Goal: Check status: Verify the current state of an ongoing process or item

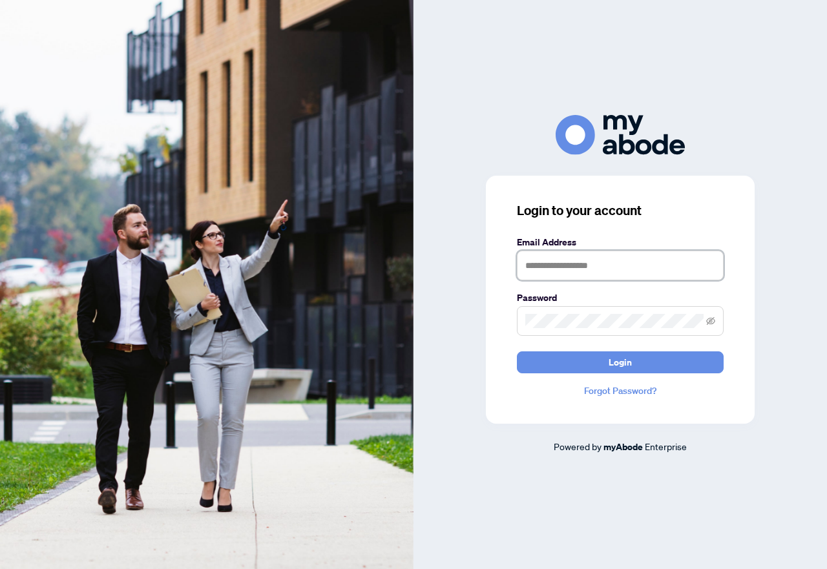
click at [539, 273] on input "text" at bounding box center [620, 266] width 207 height 30
type input "**********"
click at [709, 323] on icon "eye-invisible" at bounding box center [710, 321] width 9 height 8
click at [709, 323] on icon "eye" at bounding box center [710, 321] width 9 height 9
click at [445, 78] on div "**********" at bounding box center [619, 284] width 413 height 569
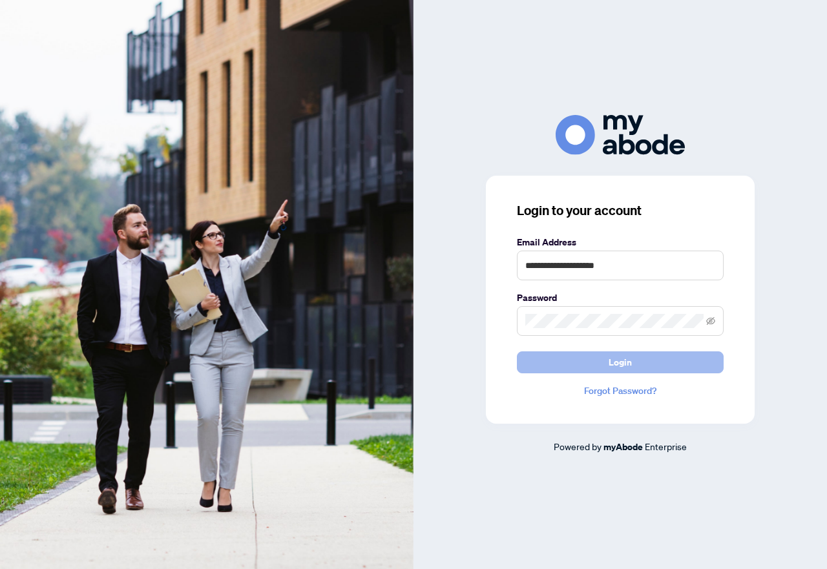
click at [598, 357] on button "Login" at bounding box center [620, 362] width 207 height 22
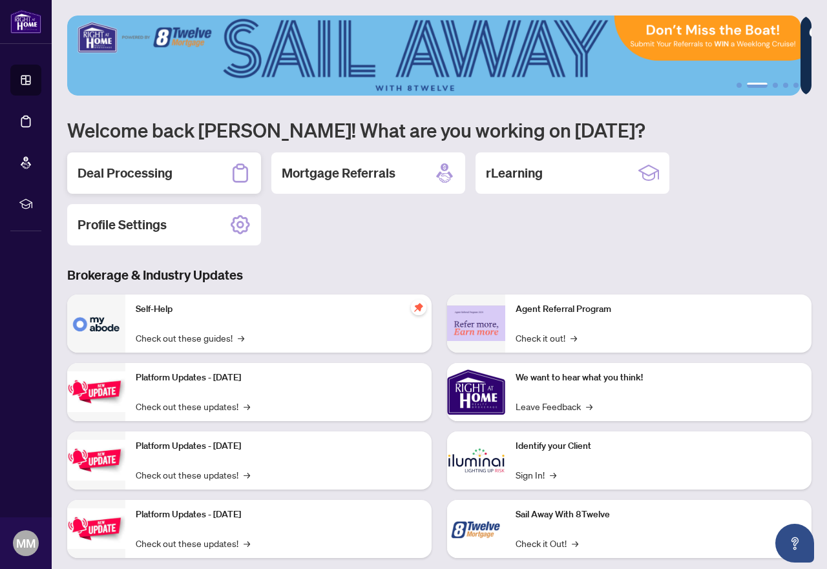
click at [156, 174] on h2 "Deal Processing" at bounding box center [125, 173] width 95 height 18
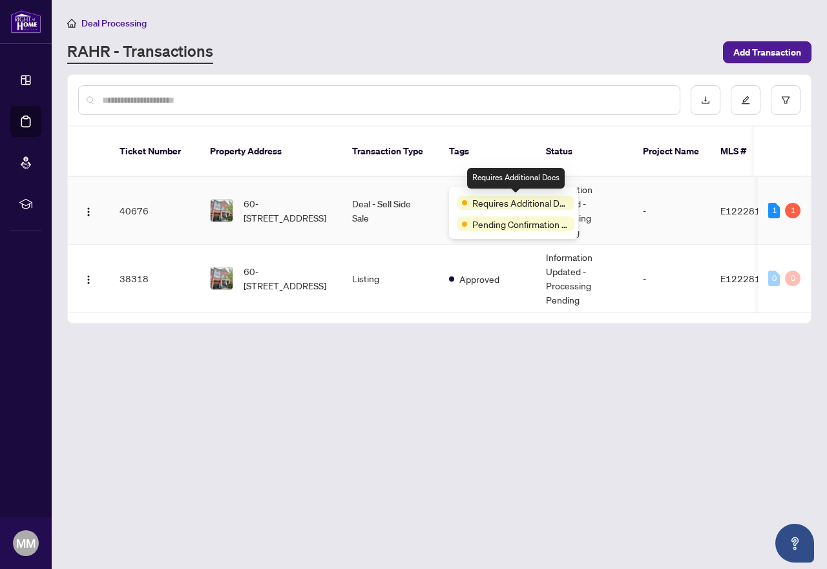
click at [472, 196] on span "Requires Additional Docs" at bounding box center [520, 203] width 97 height 14
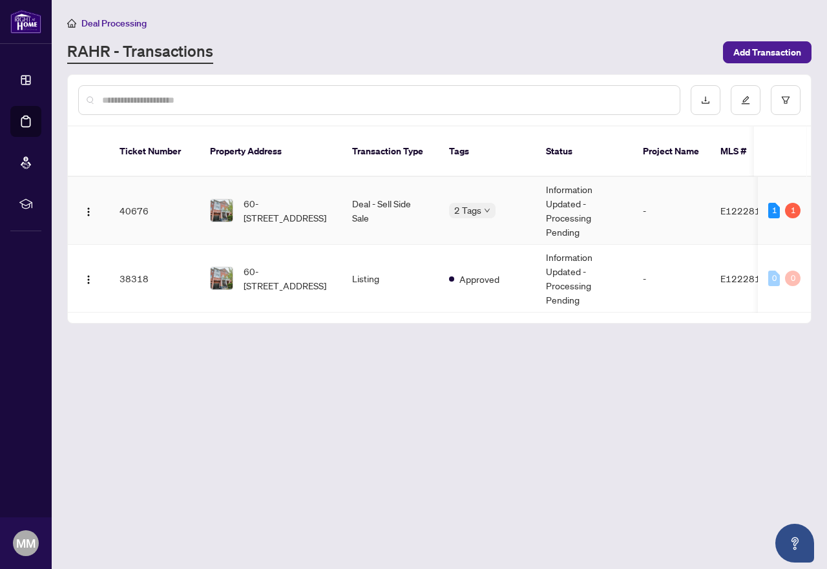
click at [225, 200] on img at bounding box center [222, 211] width 22 height 22
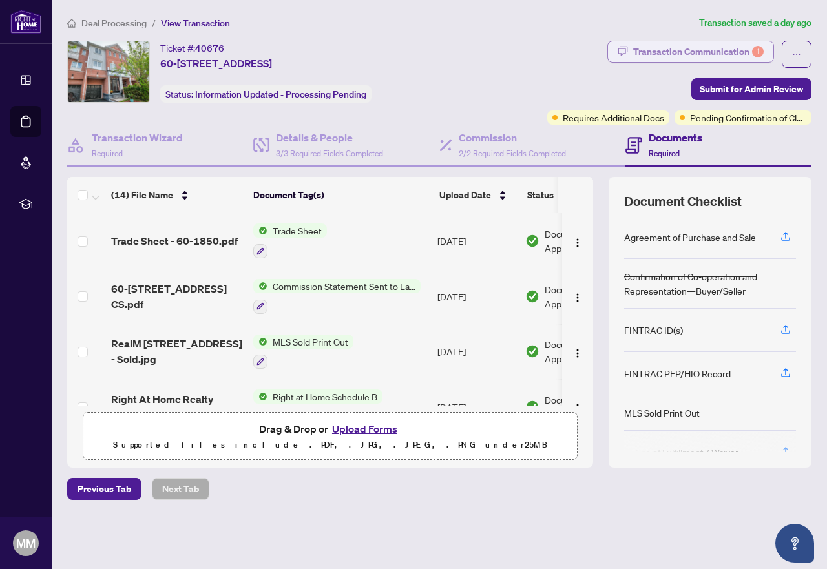
click at [681, 52] on div "Transaction Communication 1" at bounding box center [698, 51] width 130 height 21
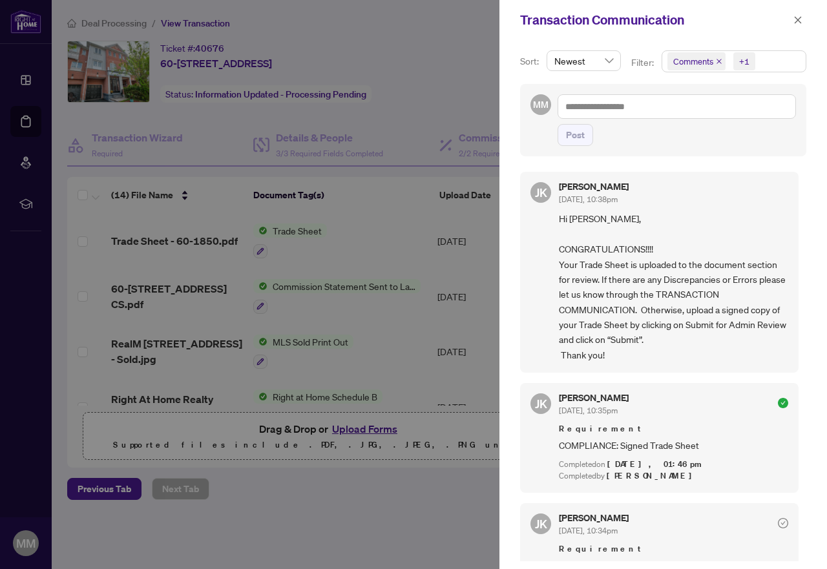
click at [452, 74] on div at bounding box center [413, 284] width 827 height 569
click at [798, 20] on icon "close" at bounding box center [798, 19] width 7 height 7
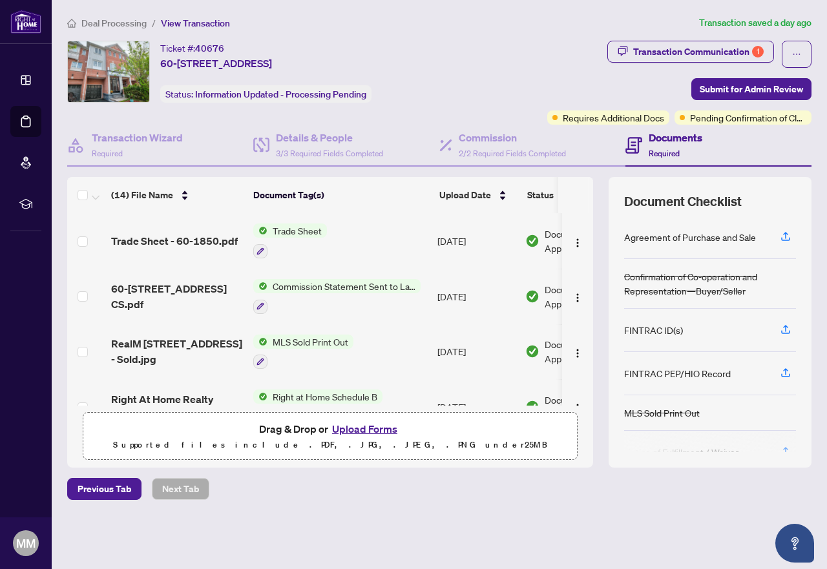
click at [498, 48] on div "Transaction Communication 1 Submit for Admin Review Requires Additional Docs Pe…" at bounding box center [636, 83] width 349 height 84
